Goal: Task Accomplishment & Management: Manage account settings

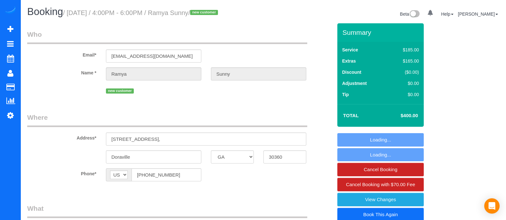
select select "GA"
select select "string:fspay-1c2ff221-b4e7-4883-9e2a-2bafb5359f37"
select select "object:677"
select select "number:3"
select select "number:6"
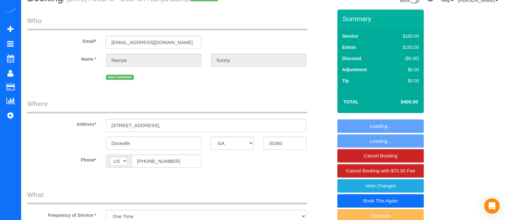
select select "3"
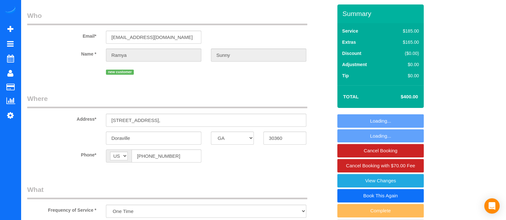
select select "object:771"
select select "3"
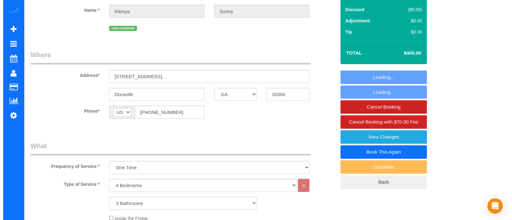
scroll to position [65, 0]
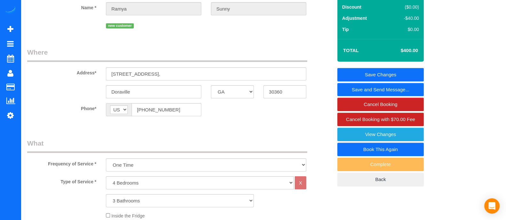
click at [413, 90] on link "Save and Send Message..." at bounding box center [380, 89] width 86 height 13
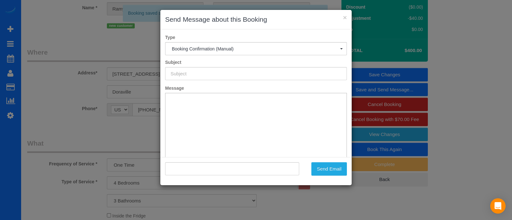
scroll to position [0, 0]
type input "Booking Confirmed!"
type input ""[PERSON_NAME]" <[EMAIL_ADDRESS][DOMAIN_NAME]>"
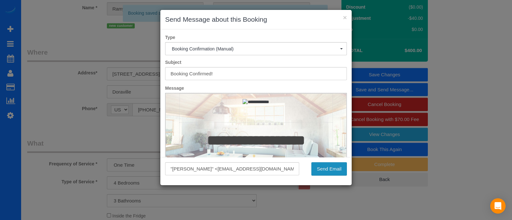
click at [345, 172] on button "Send Email" at bounding box center [329, 169] width 36 height 13
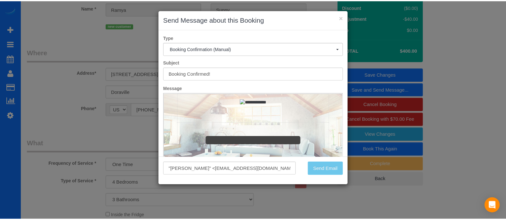
scroll to position [88, 0]
